Goal: Information Seeking & Learning: Learn about a topic

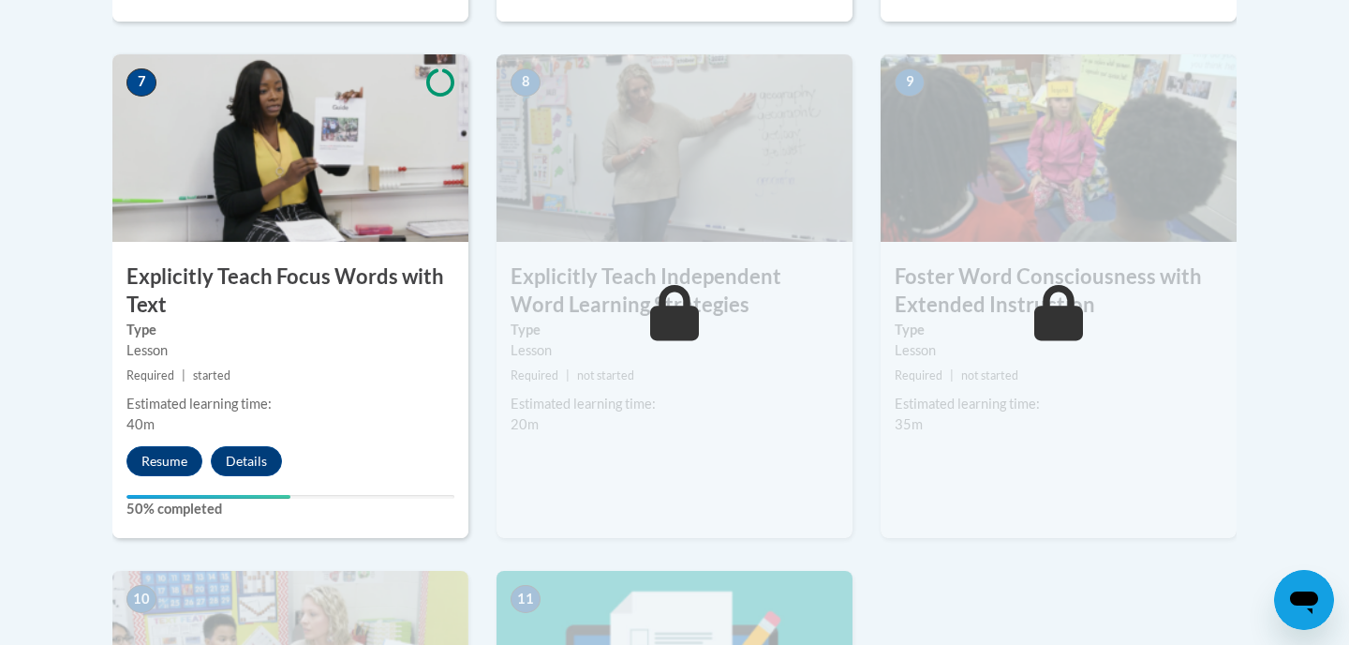
scroll to position [1653, 0]
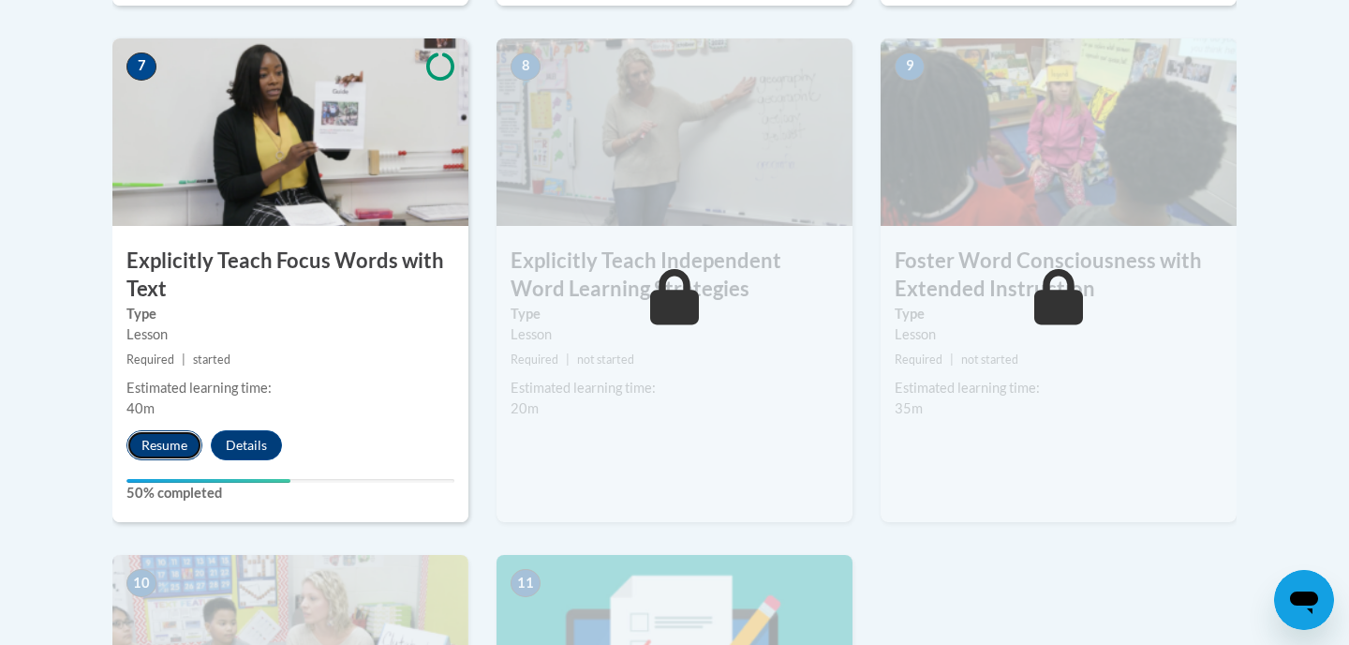
click at [177, 448] on button "Resume" at bounding box center [164, 445] width 76 height 30
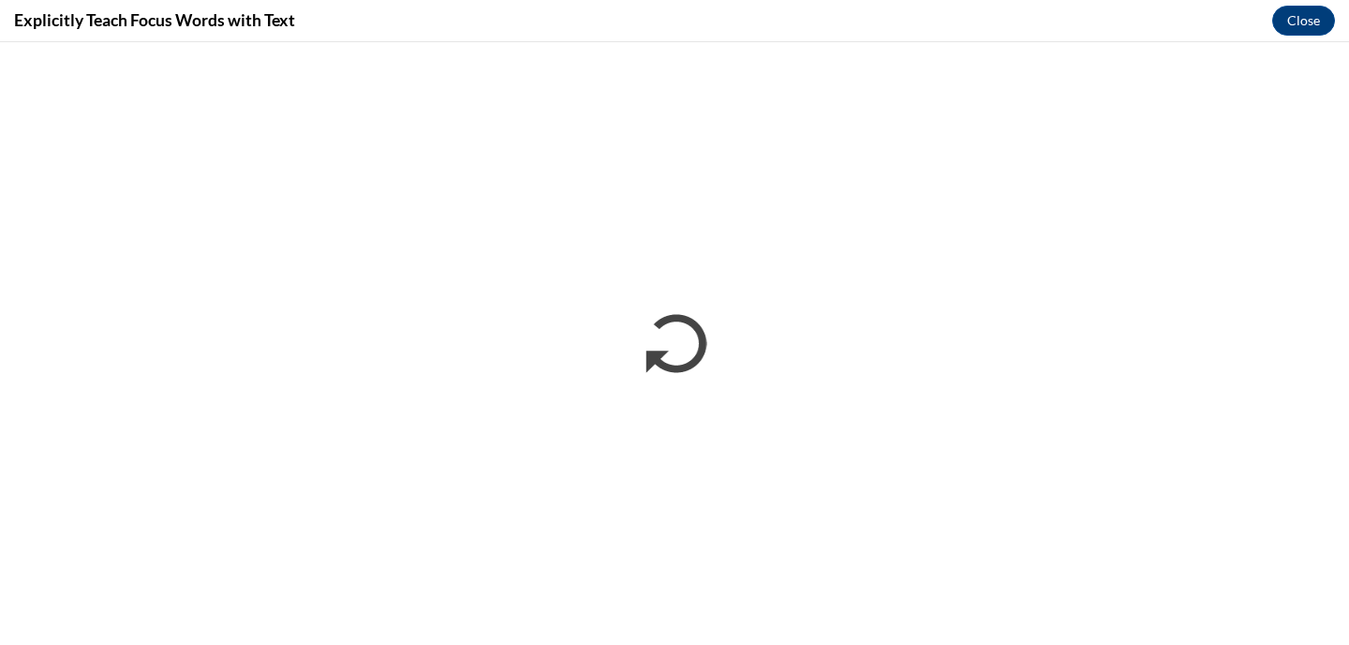
scroll to position [0, 0]
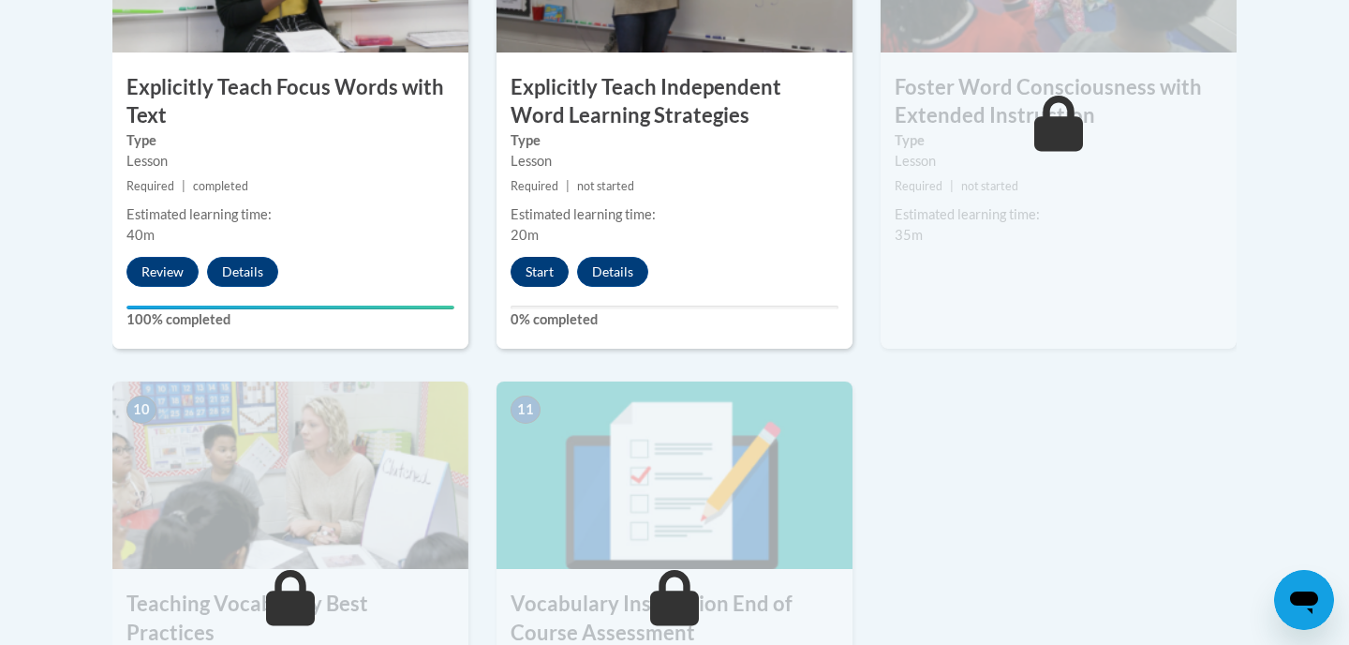
scroll to position [1824, 0]
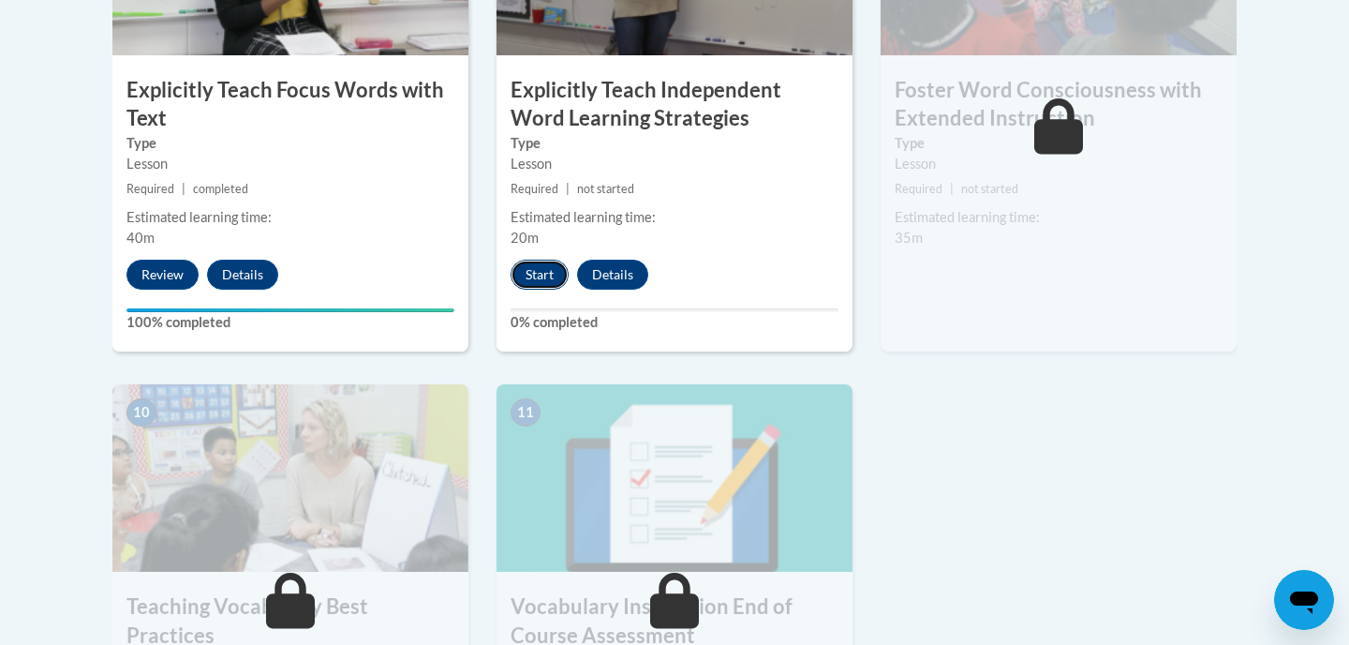
click at [549, 265] on button "Start" at bounding box center [540, 274] width 58 height 30
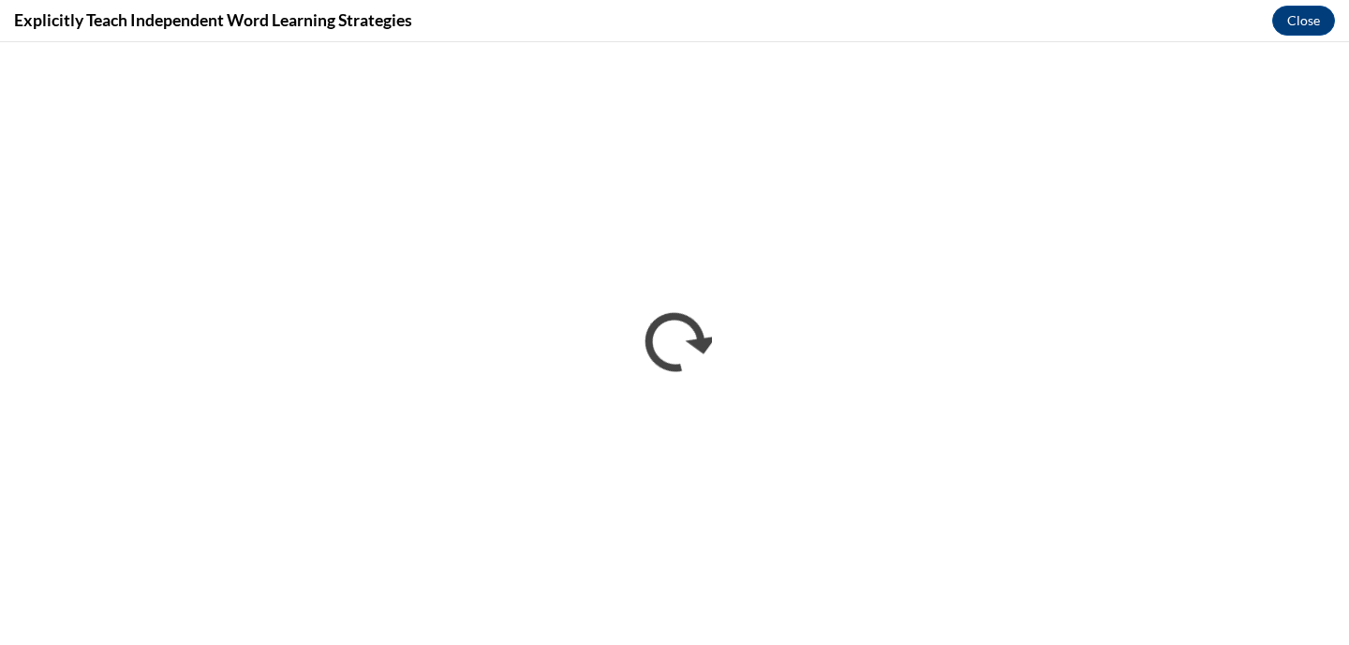
scroll to position [0, 0]
